Goal: Information Seeking & Learning: Learn about a topic

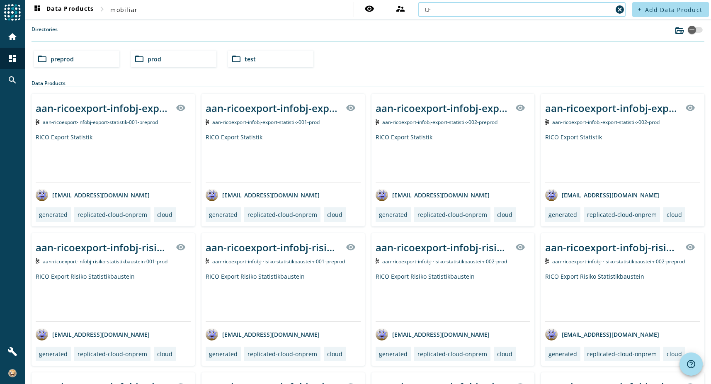
type input "u"
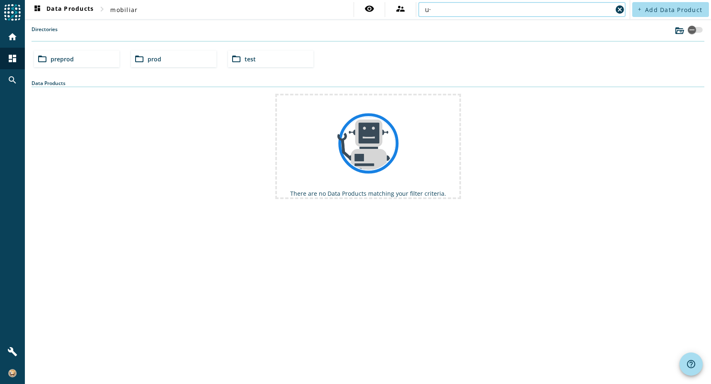
type input "u"
type input "ư"
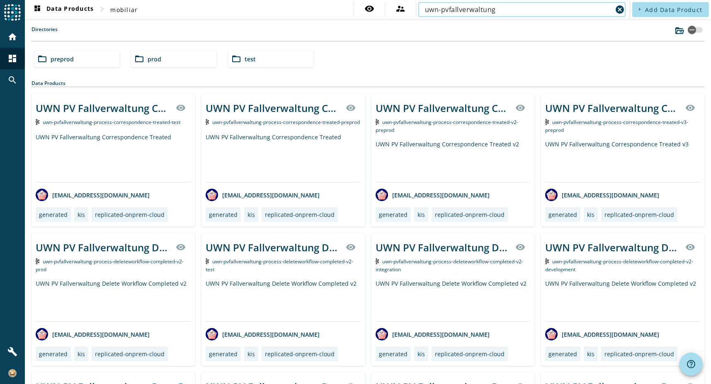
type input "uwn-pvfallverwaltung"
click at [483, 97] on div "UWN PV Fallverwaltung Correspondence Treated v2 visibility uwn-pvfallverwaltung…" at bounding box center [453, 160] width 163 height 133
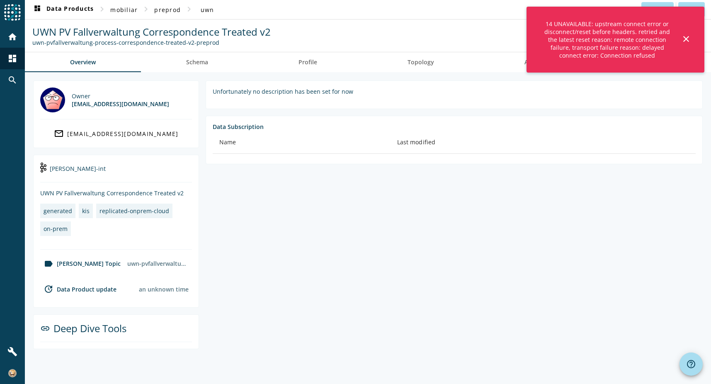
click at [474, 216] on section "Unfortunately no description has been set for now Data Subscription Name Last m…" at bounding box center [451, 214] width 504 height 269
click at [685, 37] on mat-icon "close" at bounding box center [687, 39] width 10 height 10
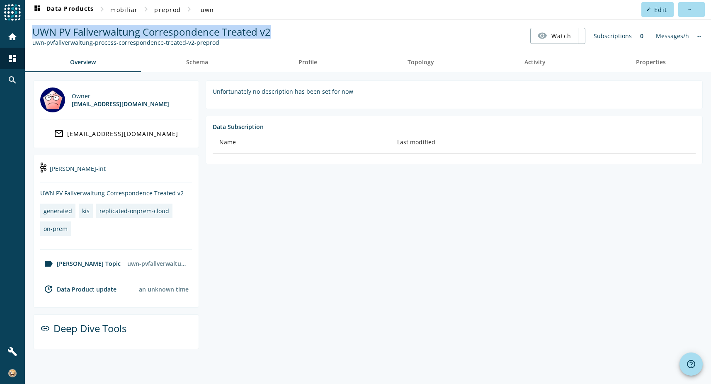
drag, startPoint x: 277, startPoint y: 31, endPoint x: 30, endPoint y: 34, distance: 246.4
click at [30, 34] on nav "UWN PV Fallverwaltung Correspondence Treated v2 uwn-pvfallverwaltung-process-co…" at bounding box center [368, 36] width 680 height 26
drag, startPoint x: 232, startPoint y: 44, endPoint x: 111, endPoint y: 47, distance: 120.8
click at [111, 47] on nav "UWN PV Fallverwaltung Correspondence Treated v2 uwn-pvfallverwaltung-process-co…" at bounding box center [368, 36] width 680 height 26
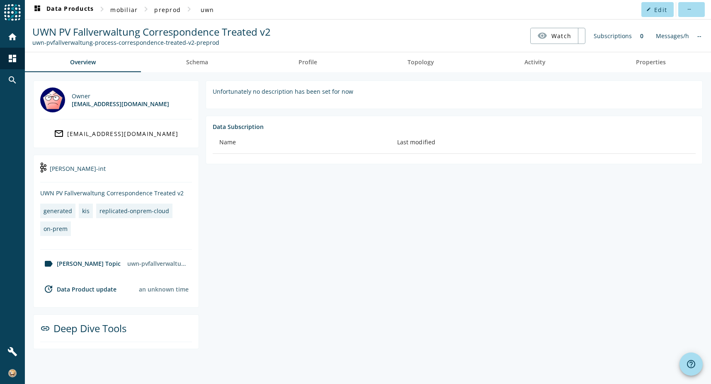
click at [362, 231] on section "Unfortunately no description has been set for now Data Subscription Name Last m…" at bounding box center [451, 214] width 504 height 269
click at [342, 207] on section "Unfortunately no description has been set for now Data Subscription Name Last m…" at bounding box center [451, 214] width 504 height 269
click at [195, 62] on span "Schema" at bounding box center [197, 62] width 22 height 6
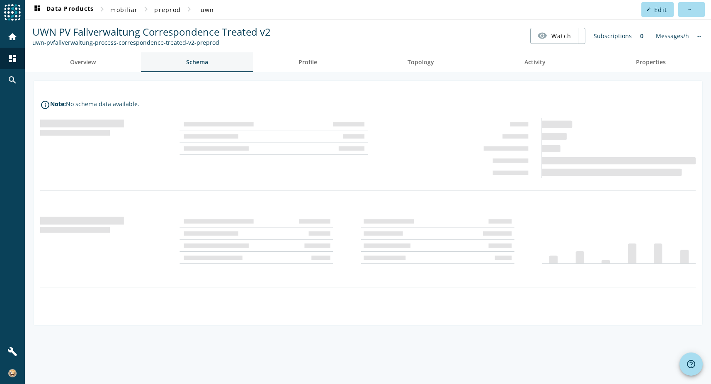
click at [197, 62] on span "Schema" at bounding box center [197, 62] width 22 height 6
click at [80, 61] on span "Overview" at bounding box center [83, 62] width 26 height 6
